Goal: Information Seeking & Learning: Stay updated

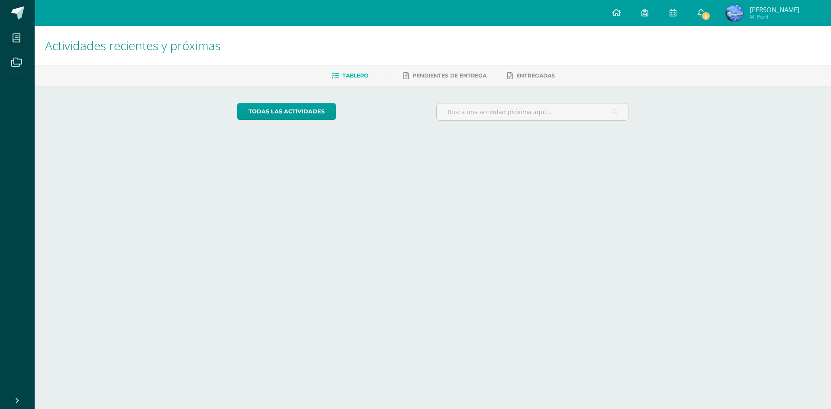
click at [710, 17] on span "5" at bounding box center [706, 16] width 10 height 10
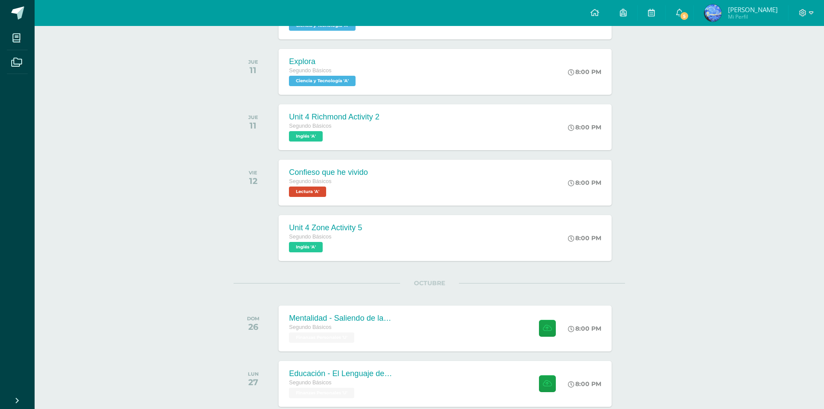
scroll to position [442, 0]
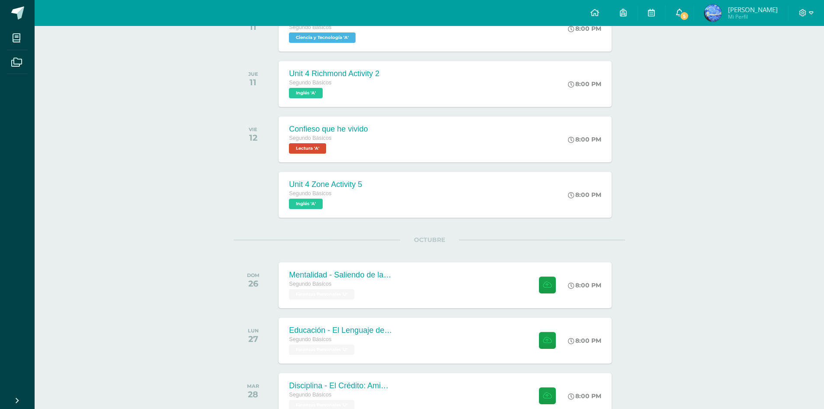
click at [689, 14] on span "5" at bounding box center [685, 16] width 10 height 10
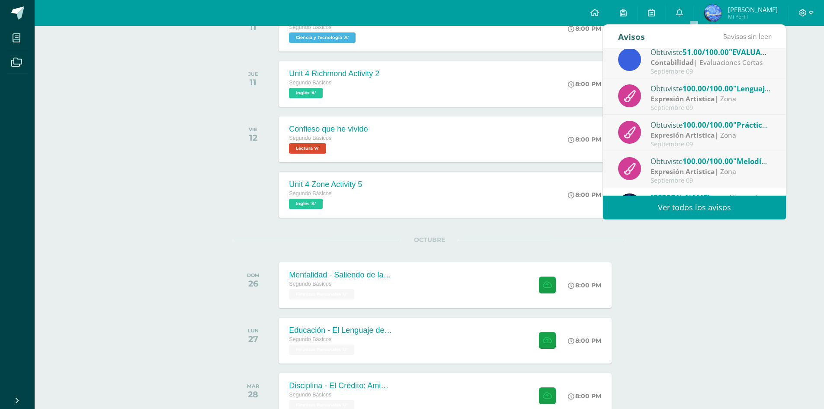
scroll to position [87, 0]
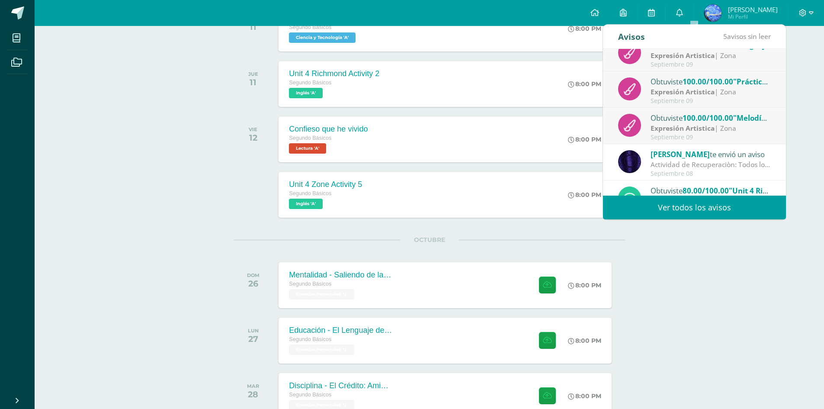
click at [666, 121] on div "Obtuviste 100.00/100.00 "Melodía" en Expresión Artistica" at bounding box center [711, 117] width 120 height 11
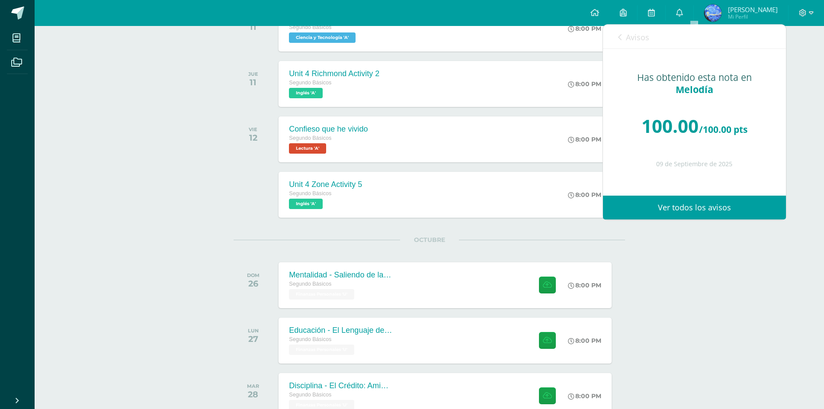
click at [622, 35] on link "Avisos" at bounding box center [633, 37] width 31 height 25
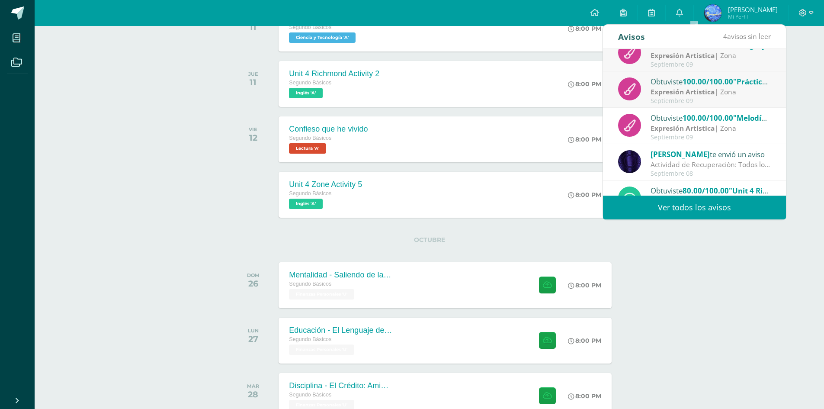
click at [656, 95] on strong "Expresión Artistica" at bounding box center [683, 92] width 64 height 10
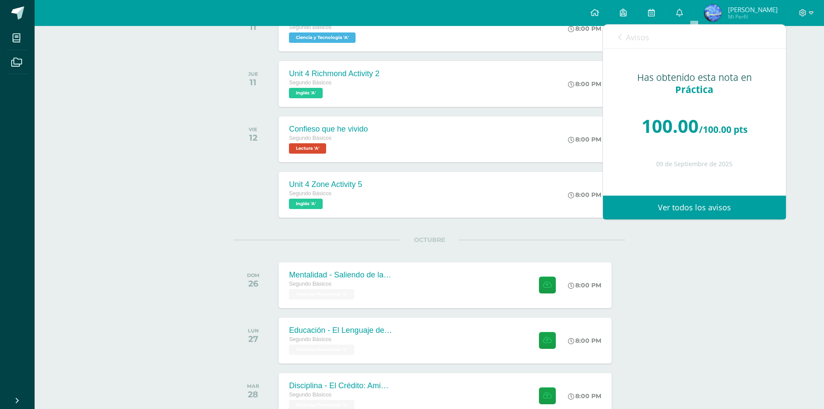
click at [624, 38] on link "Avisos" at bounding box center [633, 37] width 31 height 25
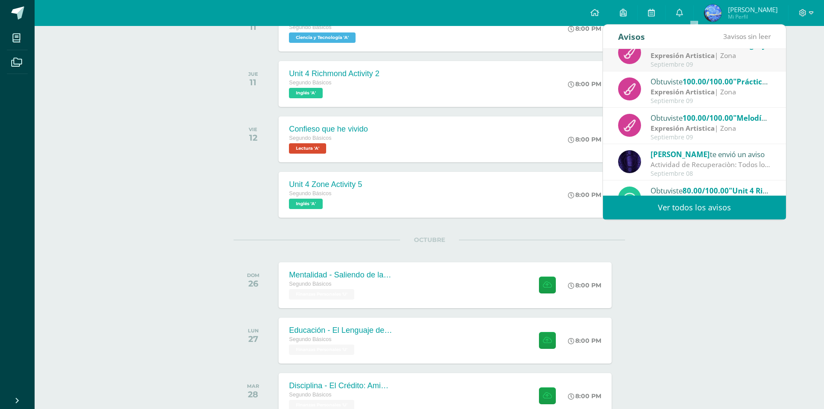
scroll to position [0, 0]
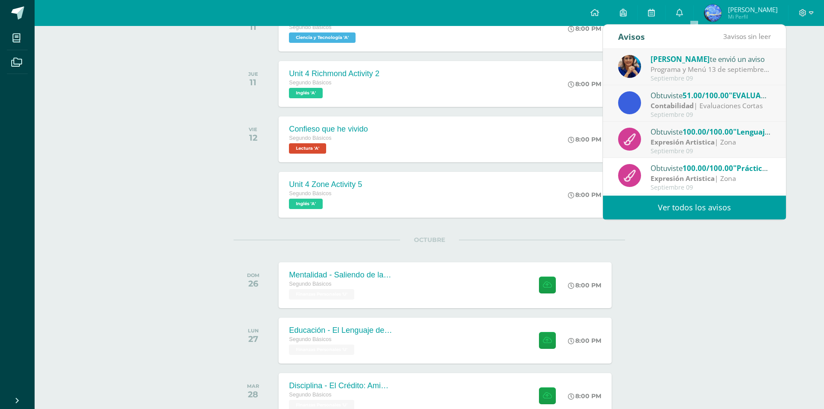
click at [677, 136] on div "Obtuviste 100.00/100.00 "Lenguaje musical" en Expresión Artistica" at bounding box center [711, 131] width 120 height 11
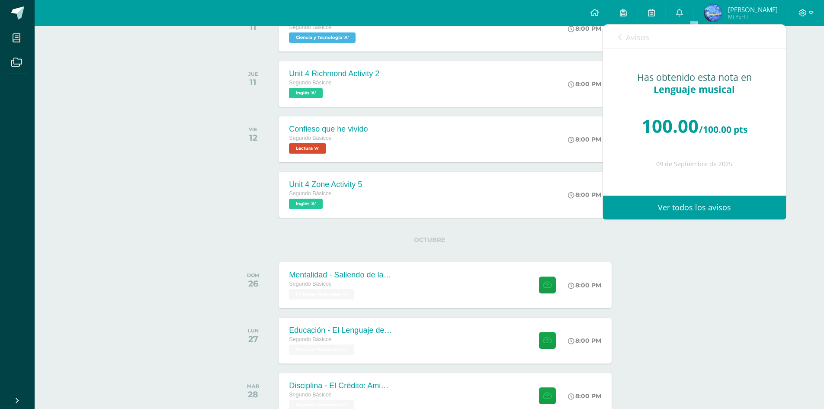
click at [621, 36] on icon at bounding box center [619, 37] width 3 height 7
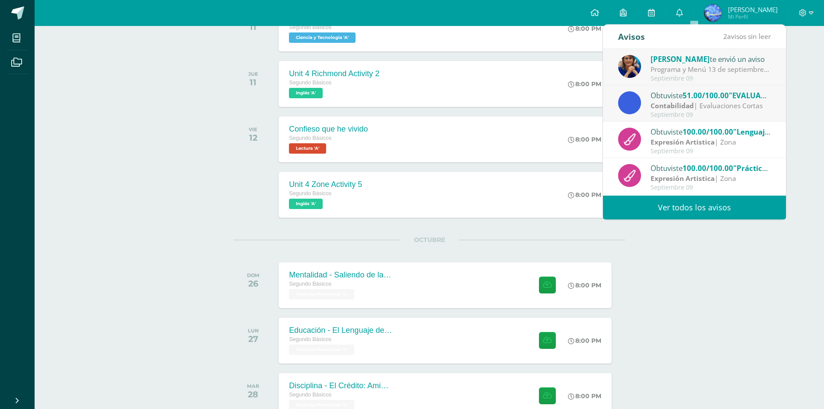
click at [684, 103] on strong "Contabilidad" at bounding box center [672, 106] width 43 height 10
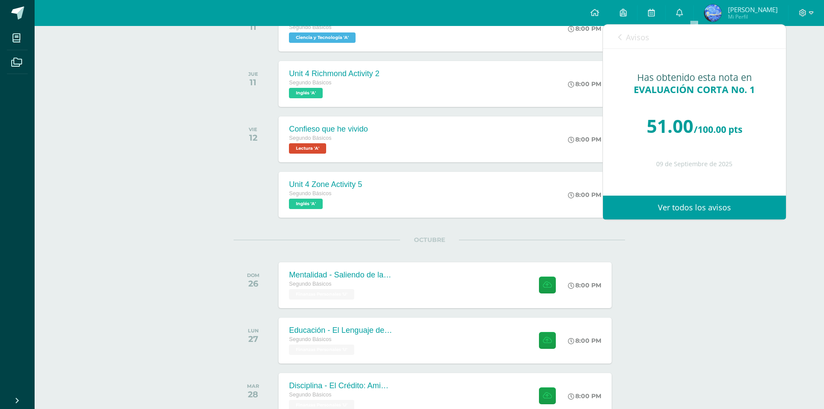
click at [619, 44] on link "Avisos" at bounding box center [633, 37] width 31 height 25
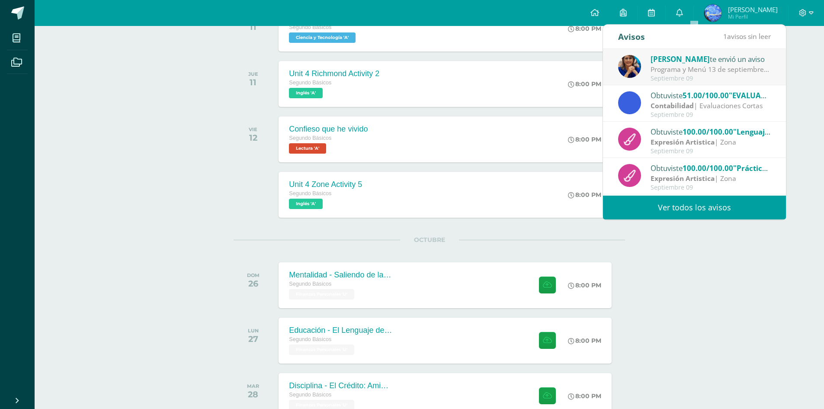
click at [673, 64] on div "Programa y Menú 13 de septiembre: Estimados Padres de Familia: enviamos adjunto…" at bounding box center [711, 69] width 120 height 10
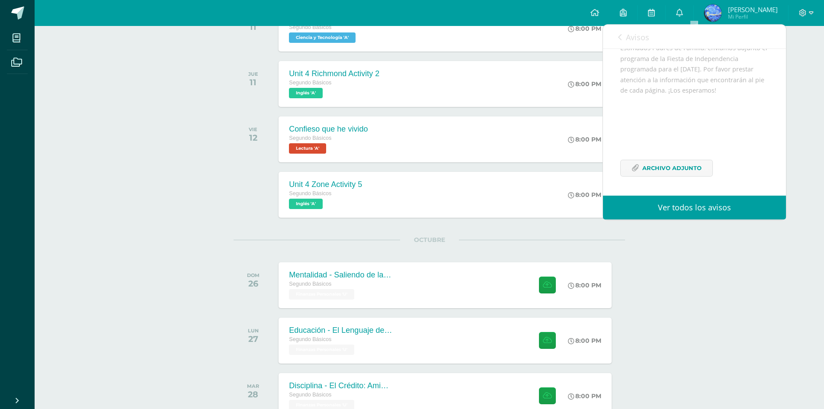
scroll to position [116, 0]
click at [676, 169] on span "Archivo Adjunto" at bounding box center [671, 168] width 59 height 16
